Goal: Transaction & Acquisition: Purchase product/service

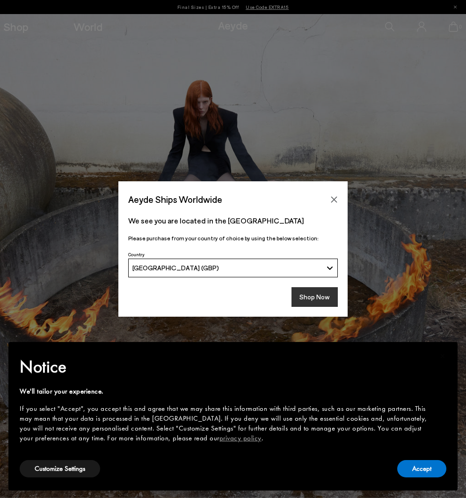
click at [314, 295] on button "Shop Now" at bounding box center [315, 297] width 46 height 20
click at [424, 464] on button "Accept" at bounding box center [422, 468] width 49 height 17
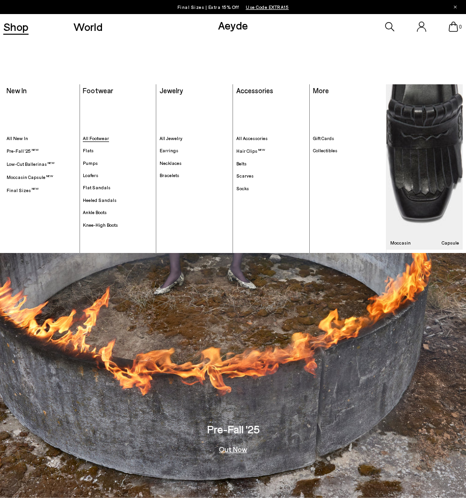
click at [102, 140] on span "All Footwear" at bounding box center [96, 138] width 26 height 6
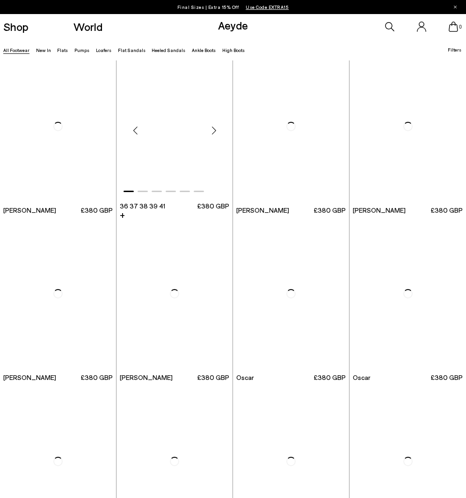
scroll to position [689, 0]
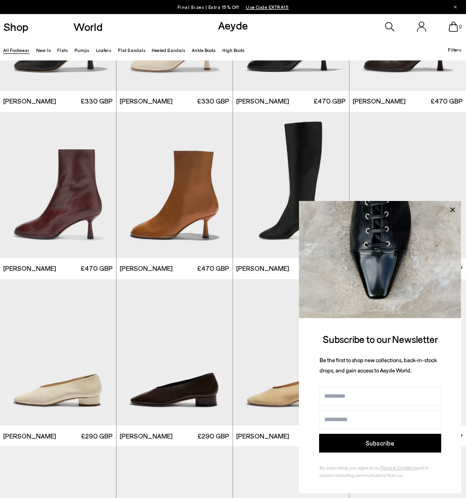
scroll to position [3313, 0]
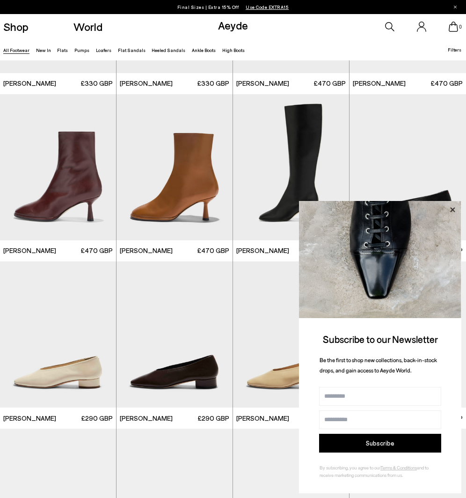
click at [453, 208] on icon at bounding box center [453, 210] width 12 height 12
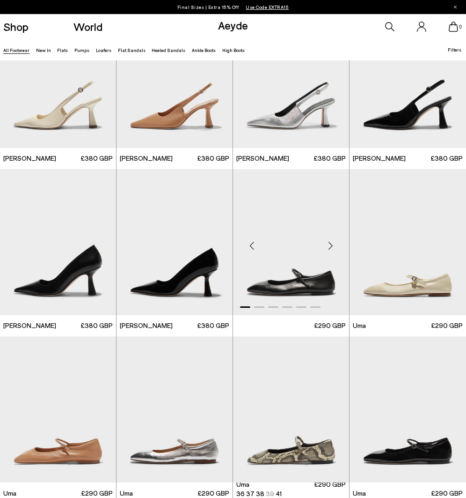
scroll to position [4932, 0]
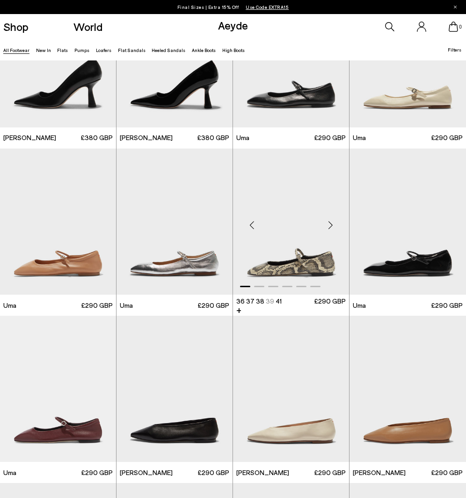
click at [331, 227] on div "Next slide" at bounding box center [331, 225] width 28 height 28
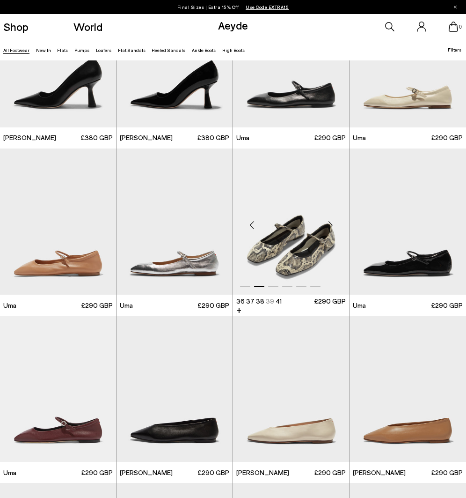
click at [331, 227] on div "Next slide" at bounding box center [331, 225] width 28 height 28
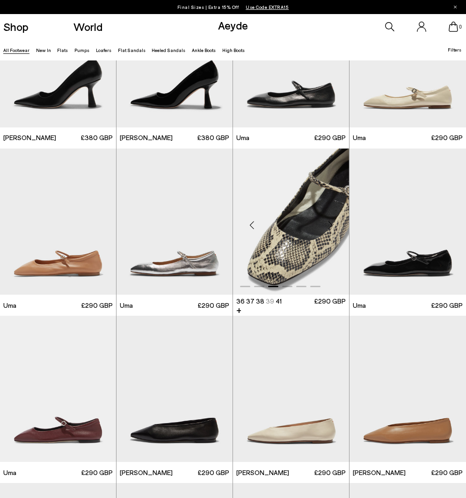
click at [330, 227] on div "Next slide" at bounding box center [331, 225] width 28 height 28
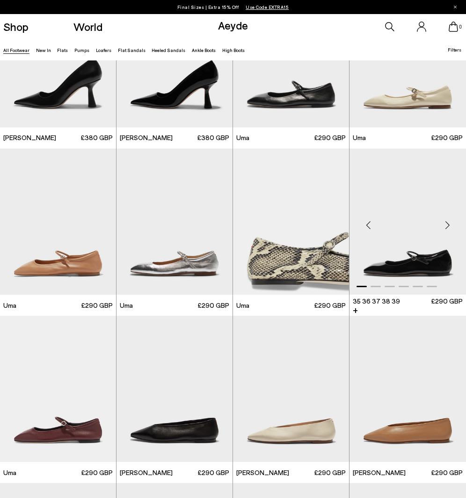
click at [448, 224] on div "Next slide" at bounding box center [448, 225] width 28 height 28
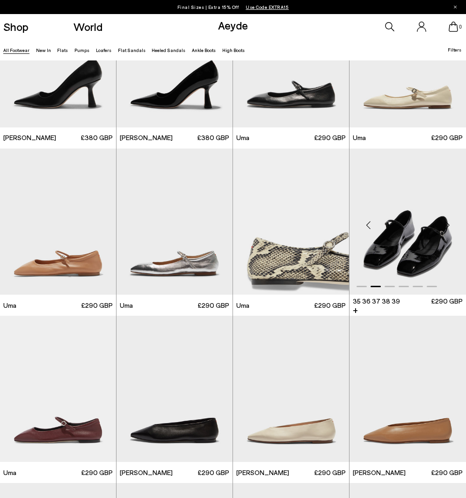
click at [448, 224] on div "Next slide" at bounding box center [448, 225] width 28 height 28
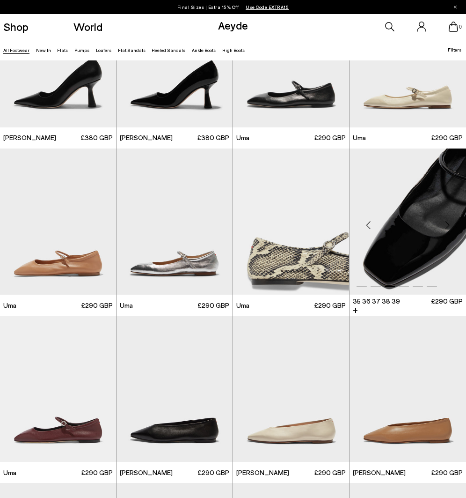
click at [448, 224] on div "Next slide" at bounding box center [448, 225] width 28 height 28
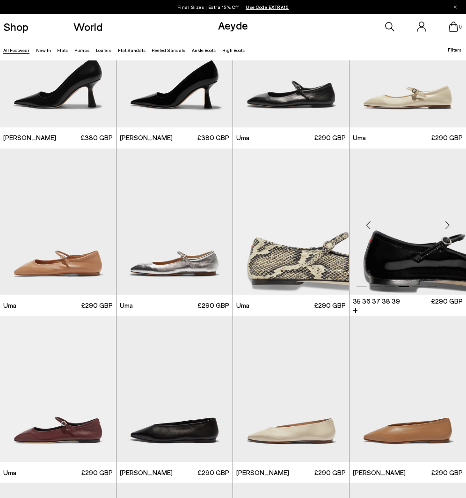
click at [448, 224] on div "Next slide" at bounding box center [448, 225] width 28 height 28
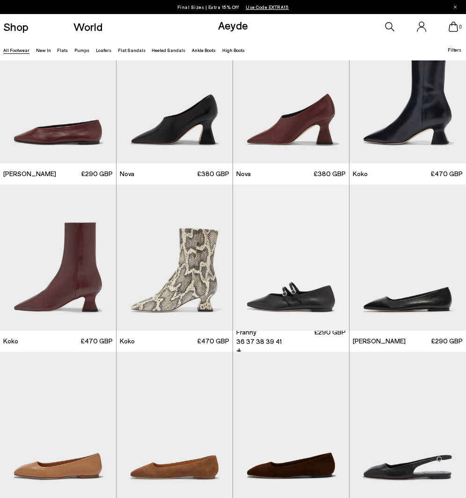
scroll to position [5407, 0]
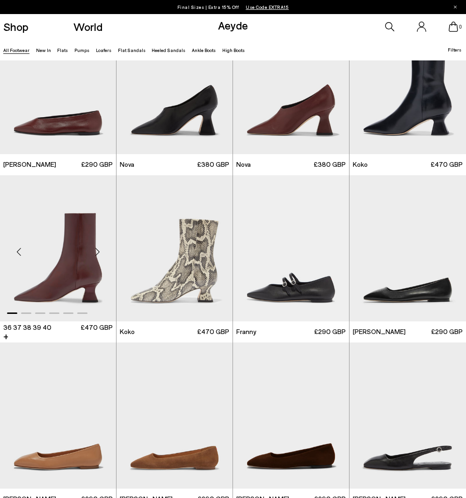
click at [95, 251] on div "Next slide" at bounding box center [97, 252] width 28 height 28
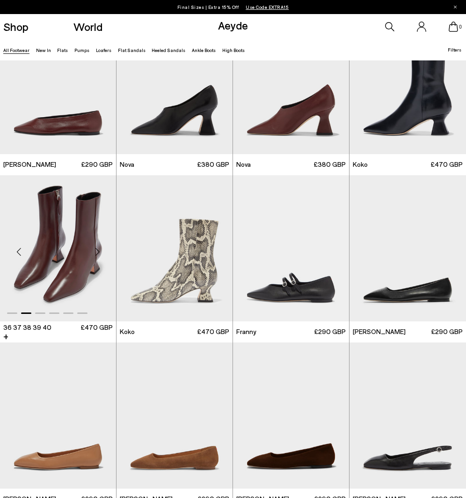
click at [95, 251] on div "Next slide" at bounding box center [97, 252] width 28 height 28
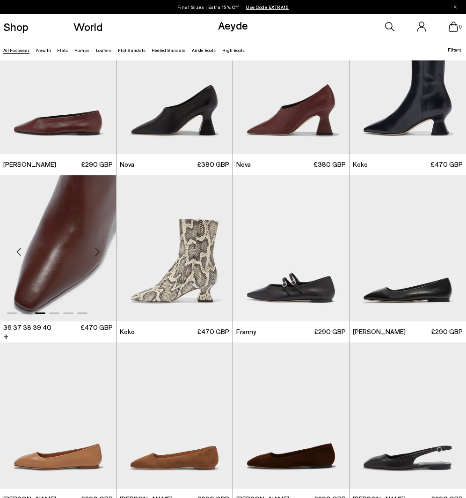
click at [95, 251] on div "Next slide" at bounding box center [97, 252] width 28 height 28
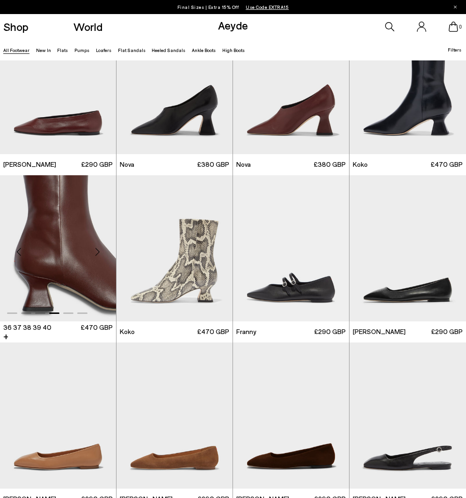
click at [95, 251] on div "Next slide" at bounding box center [97, 252] width 28 height 28
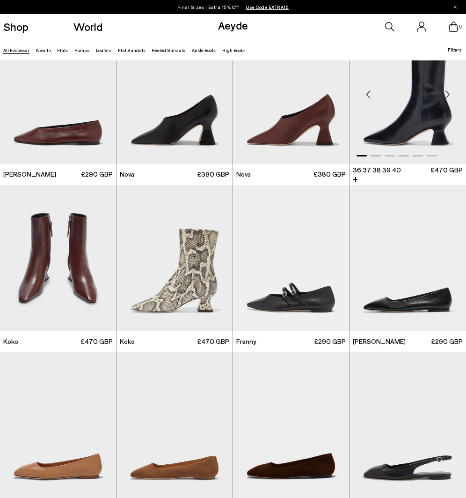
scroll to position [5344, 0]
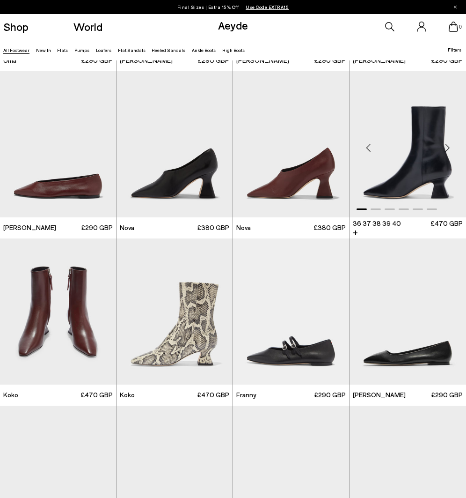
click at [447, 148] on div "Next slide" at bounding box center [448, 147] width 28 height 28
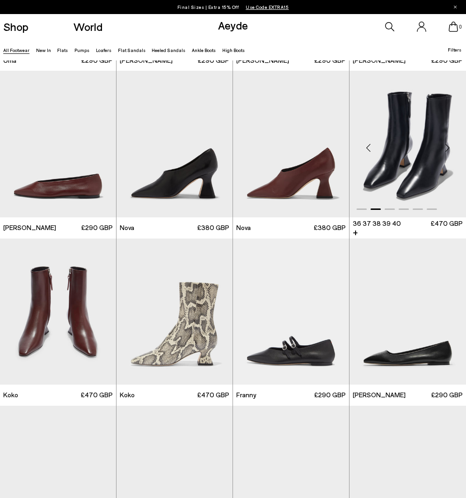
click at [447, 148] on div "Next slide" at bounding box center [448, 147] width 28 height 28
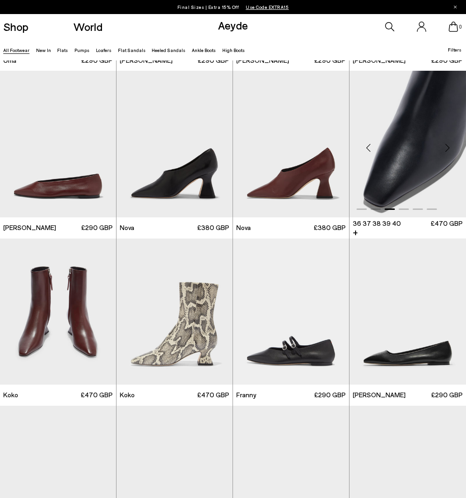
click at [447, 148] on div "Next slide" at bounding box center [448, 147] width 28 height 28
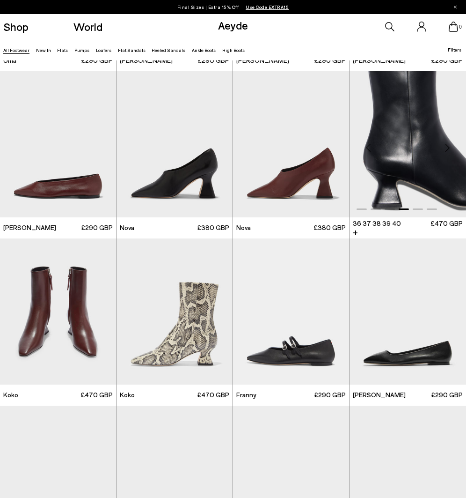
click at [447, 148] on div "Next slide" at bounding box center [448, 147] width 28 height 28
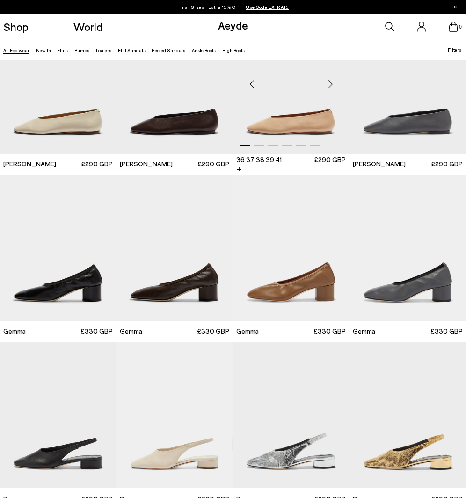
scroll to position [6285, 0]
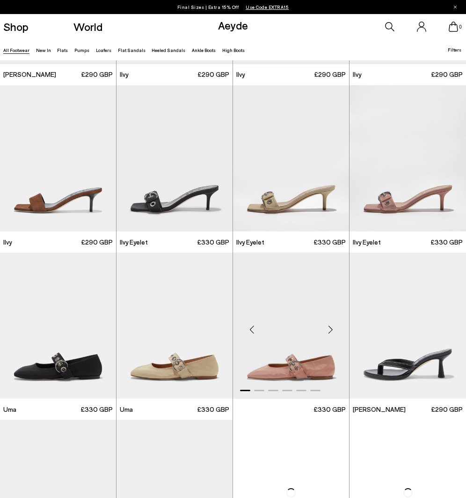
scroll to position [7632, 0]
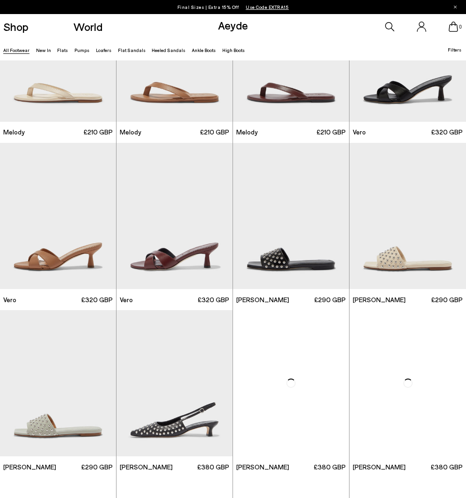
scroll to position [8265, 0]
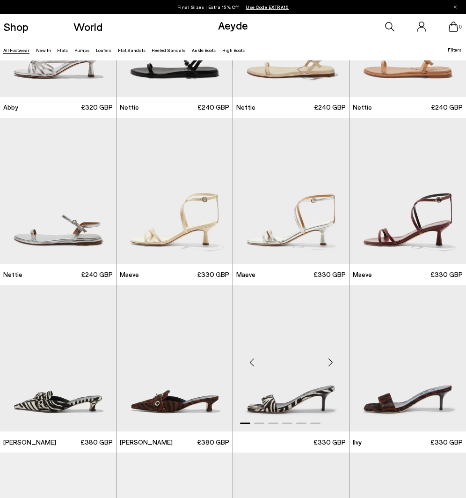
scroll to position [9607, 0]
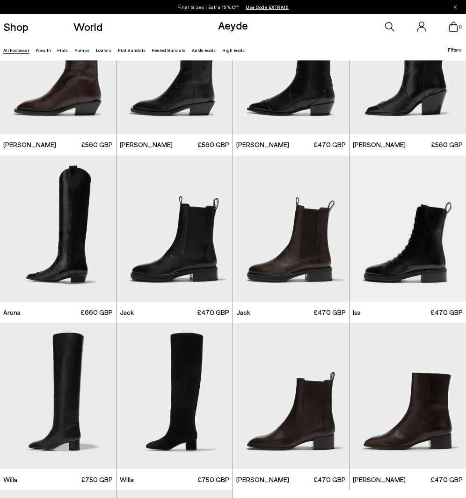
scroll to position [11120, 0]
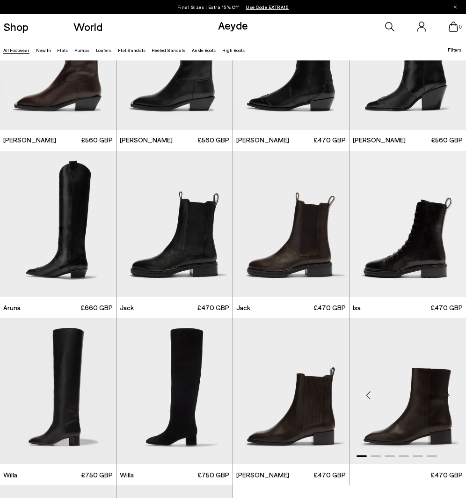
click at [428, 318] on img "1 / 6" at bounding box center [408, 391] width 117 height 146
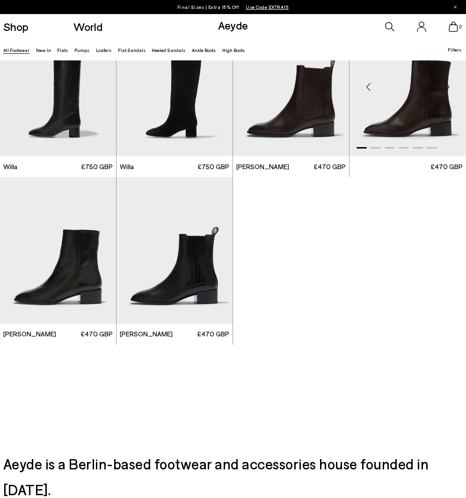
scroll to position [11376, 0]
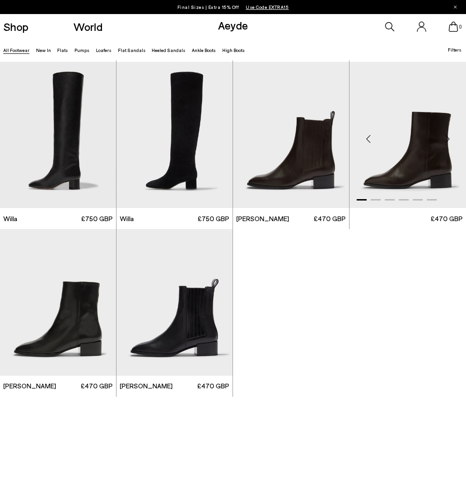
click at [401, 131] on img "1 / 6" at bounding box center [408, 135] width 117 height 146
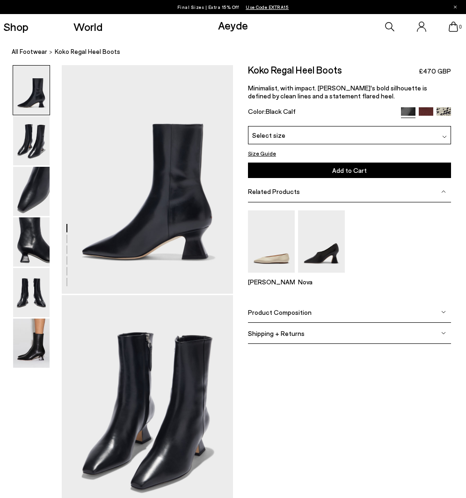
click at [431, 270] on div "Betty Nova" at bounding box center [349, 251] width 203 height 83
click at [30, 348] on img at bounding box center [31, 342] width 37 height 49
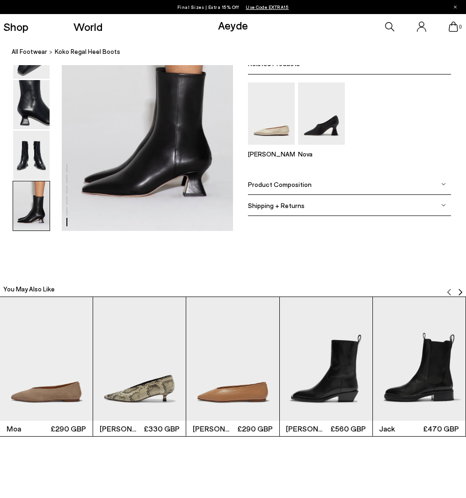
scroll to position [1215, 0]
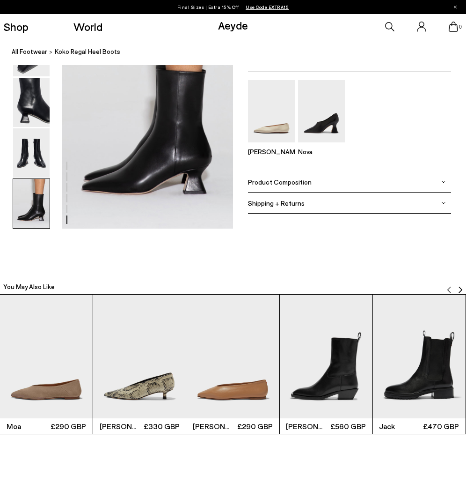
click at [333, 373] on img "4 / 6" at bounding box center [326, 357] width 93 height 124
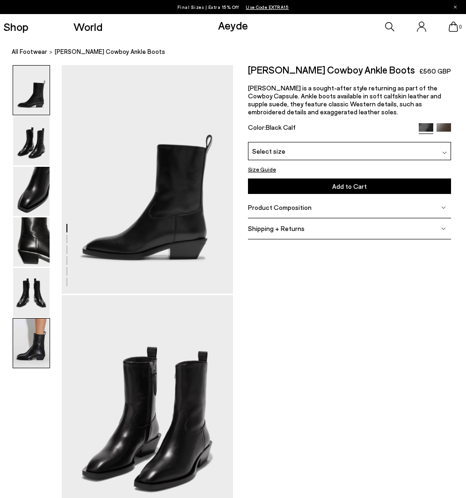
click at [14, 358] on img at bounding box center [31, 342] width 37 height 49
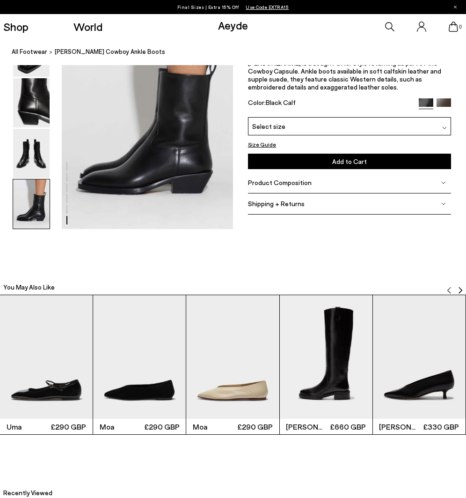
scroll to position [1215, 0]
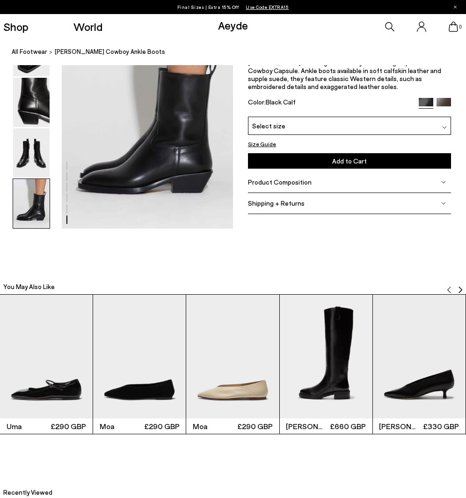
click at [440, 103] on img at bounding box center [444, 105] width 15 height 15
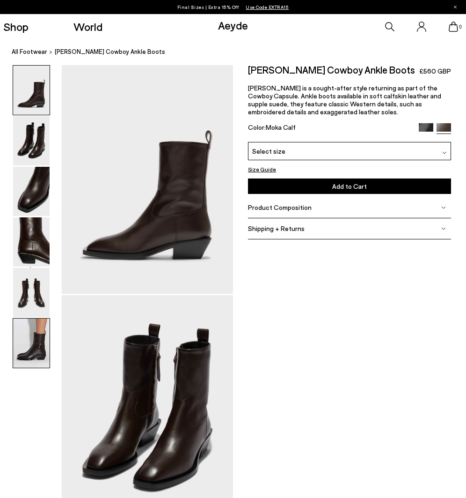
click at [23, 356] on img at bounding box center [31, 342] width 37 height 49
click at [29, 141] on img at bounding box center [31, 140] width 37 height 49
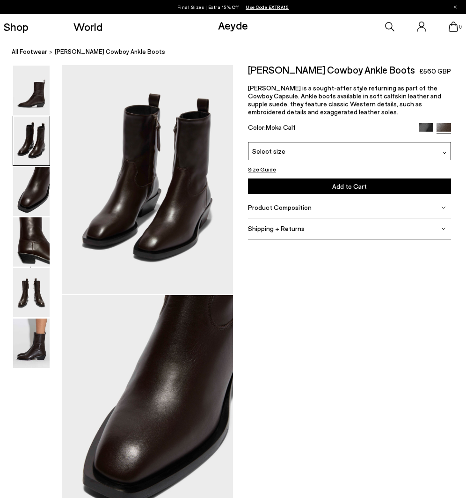
scroll to position [231, 0]
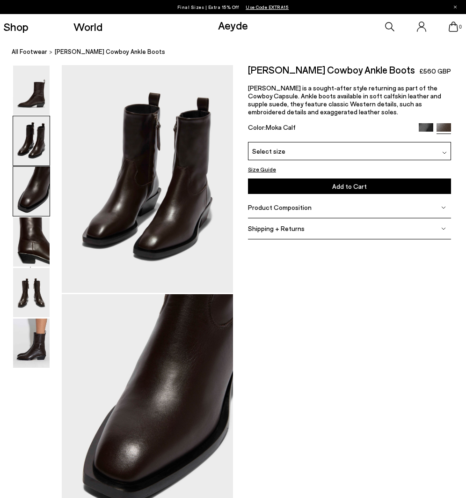
click at [40, 207] on img at bounding box center [31, 191] width 37 height 49
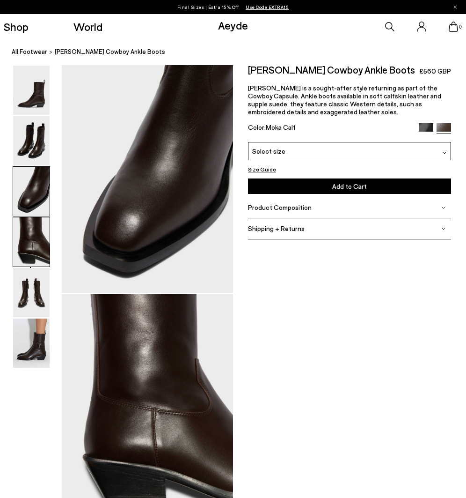
click at [38, 232] on img at bounding box center [31, 241] width 37 height 49
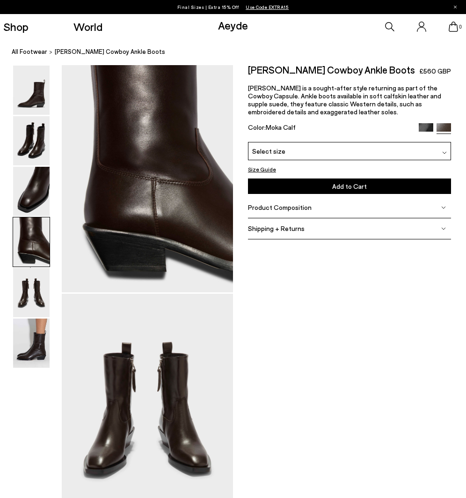
scroll to position [862, 0]
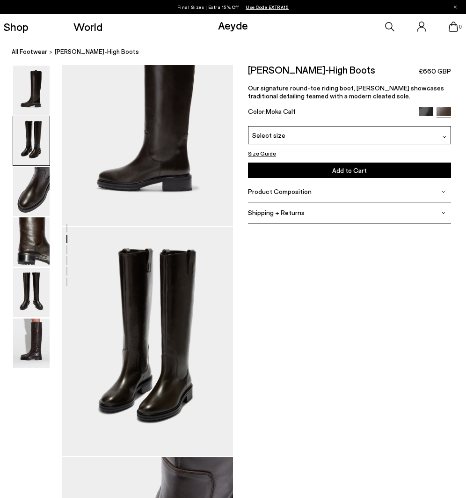
scroll to position [28, 0]
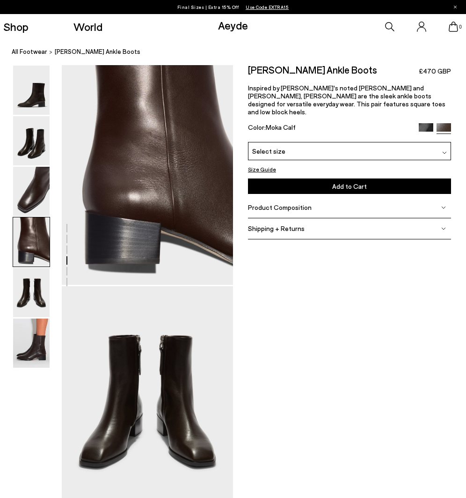
scroll to position [699, 0]
click at [31, 302] on img at bounding box center [31, 292] width 37 height 49
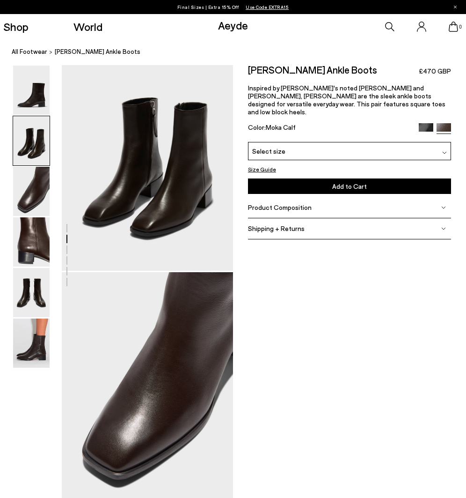
scroll to position [237, 0]
